Goal: Task Accomplishment & Management: Manage account settings

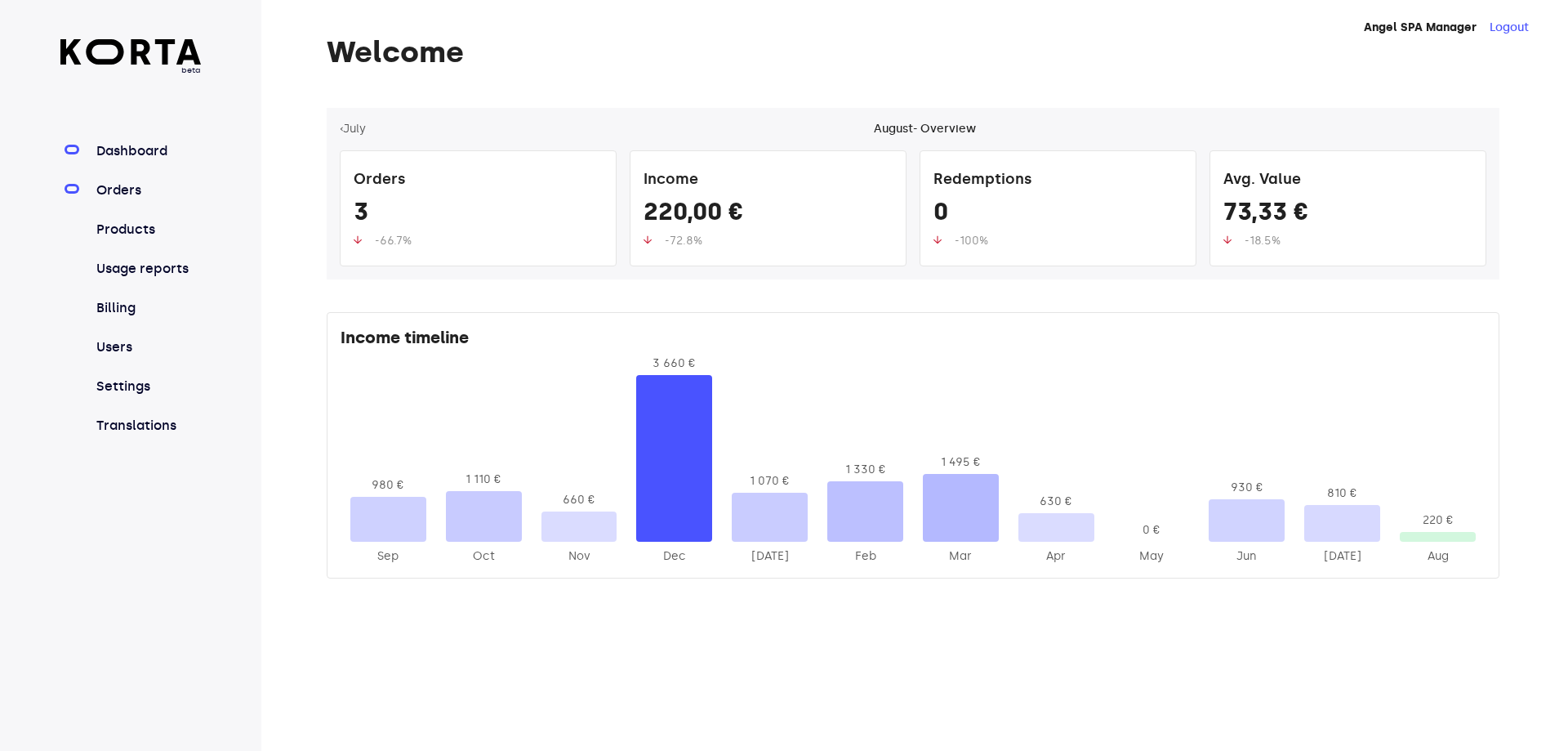
click at [118, 196] on link "Orders" at bounding box center [147, 191] width 109 height 20
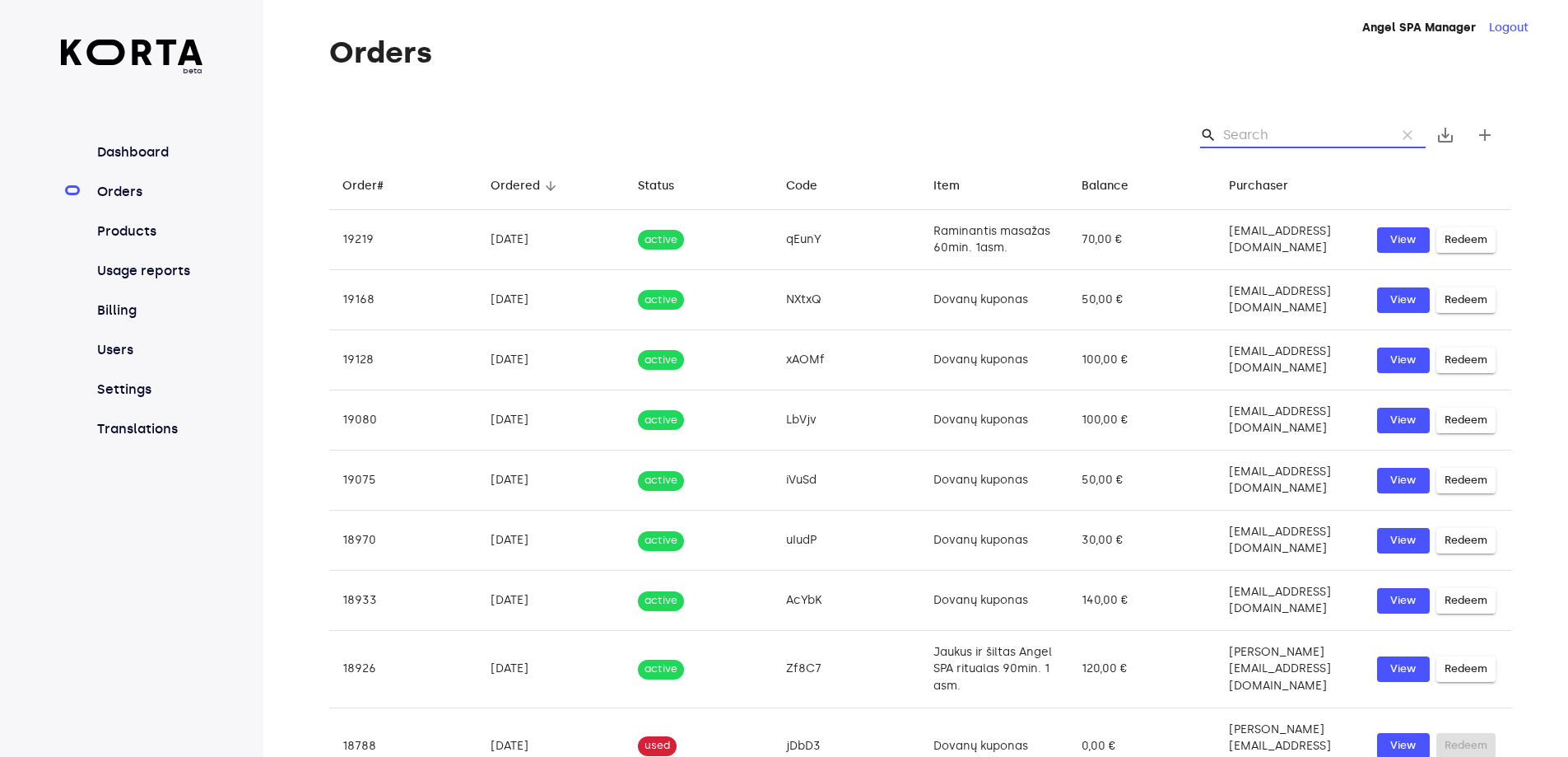
paste input "[DEMOGRAPHIC_DATA]"
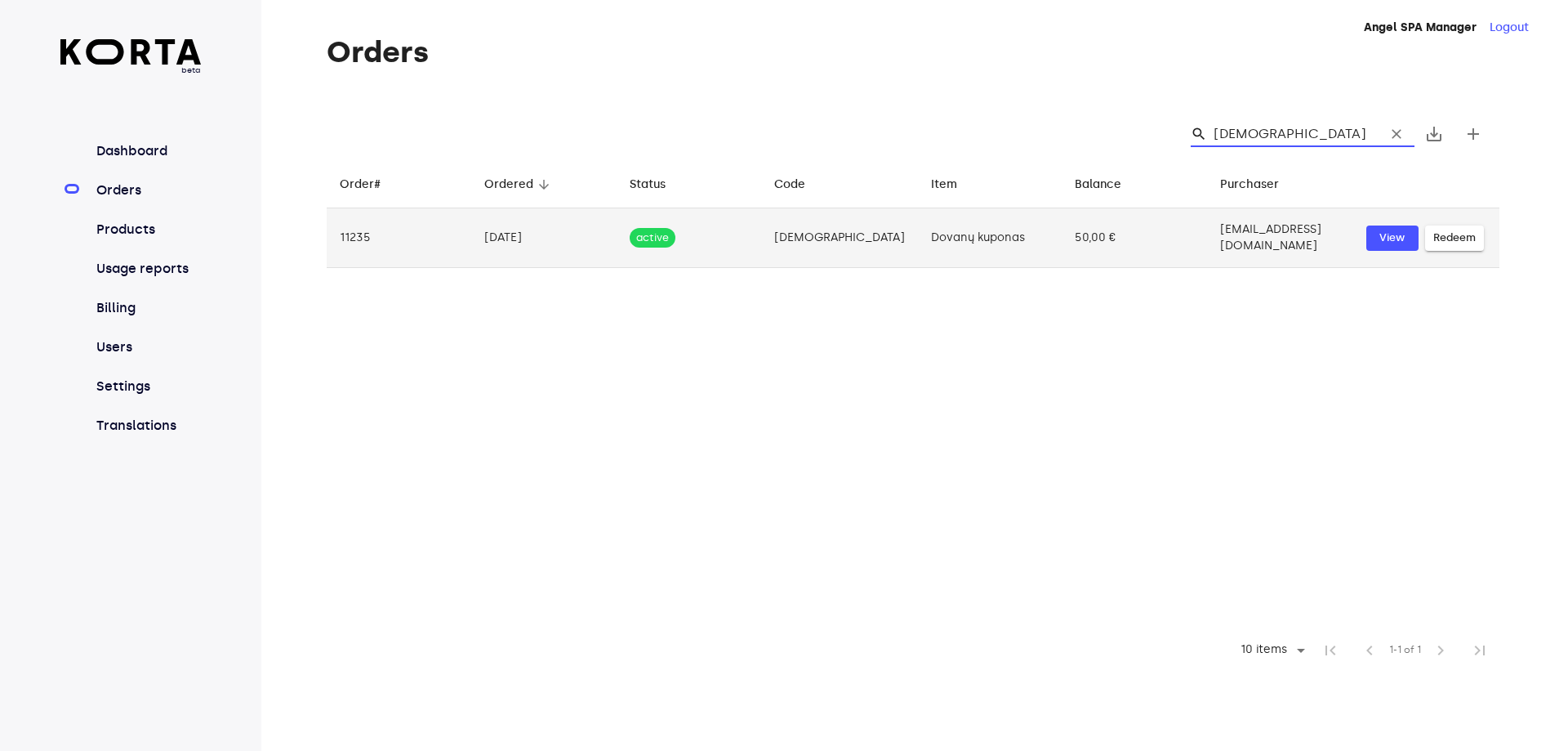
type input "[DEMOGRAPHIC_DATA]"
click at [1256, 226] on td "[EMAIL_ADDRESS][DOMAIN_NAME]" at bounding box center [1280, 238] width 146 height 60
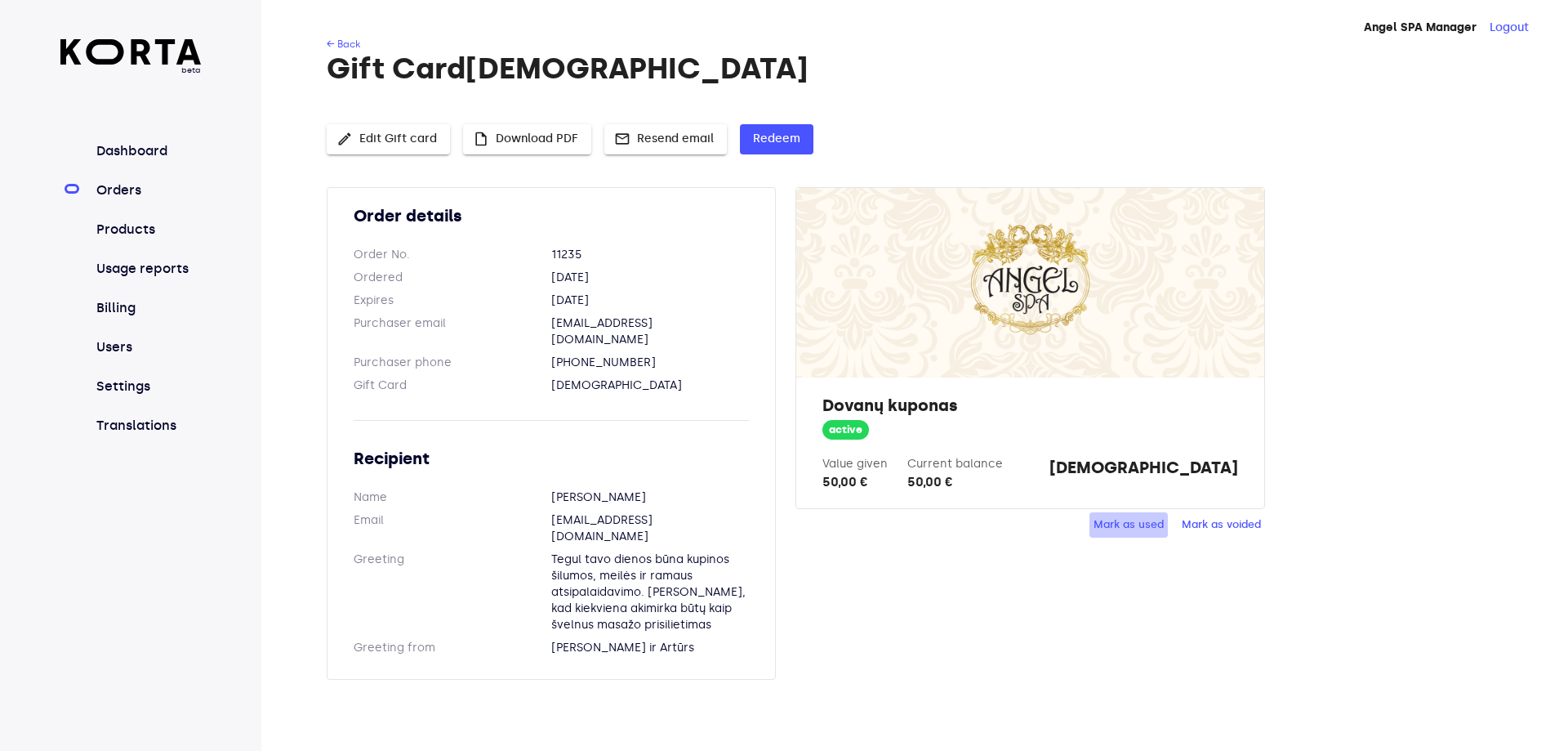
click at [1147, 517] on span "Mark as used" at bounding box center [1128, 525] width 70 height 19
